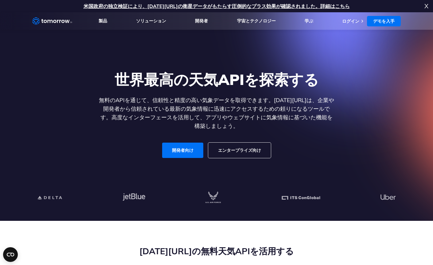
click at [347, 93] on div "世界最高の天気APIを探索する 無料のAPIを通じて、信頼性と精度の高い気象データを取得できます。Tomorrow.ioは、企業や開発者から信頼されている最新…" at bounding box center [216, 114] width 378 height 121
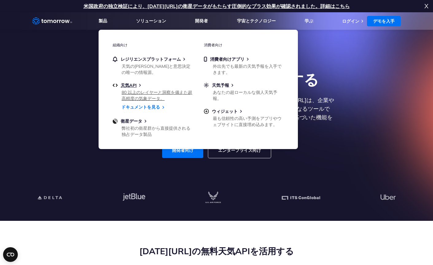
click at [128, 90] on font "80 以上のレイヤーと洞察を備えた超高精度の気象データ。" at bounding box center [157, 96] width 71 height 12
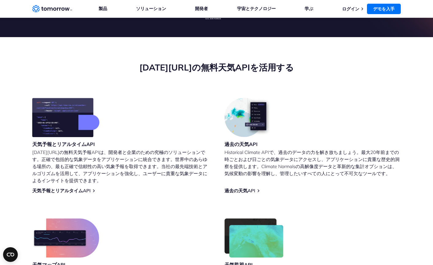
scroll to position [246, 0]
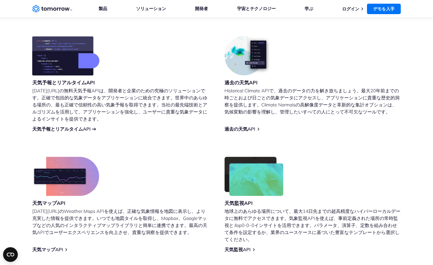
click at [77, 130] on font "天気予報とリアルタイムAPI" at bounding box center [61, 129] width 58 height 6
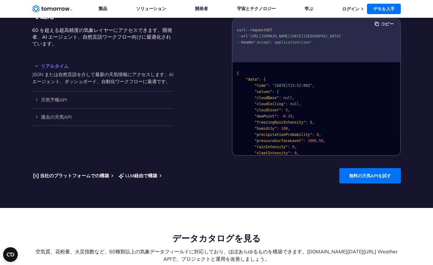
scroll to position [614, 0]
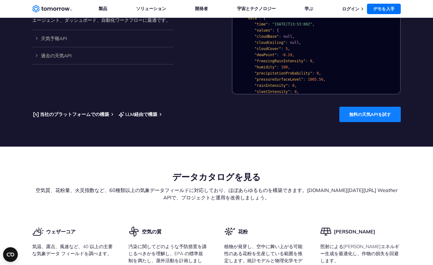
click at [365, 115] on font "無料の天気APIを試す" at bounding box center [370, 115] width 42 height 6
